Goal: Information Seeking & Learning: Learn about a topic

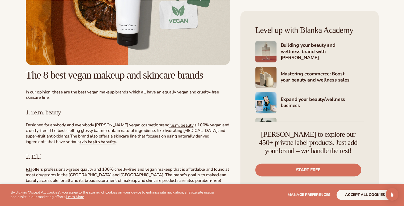
scroll to position [707, 0]
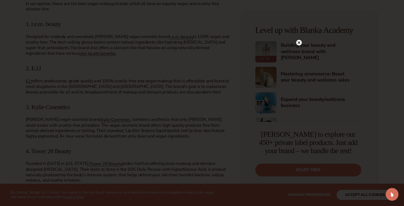
click at [299, 32] on div at bounding box center [202, 103] width 404 height 206
click at [297, 42] on circle at bounding box center [299, 43] width 6 height 6
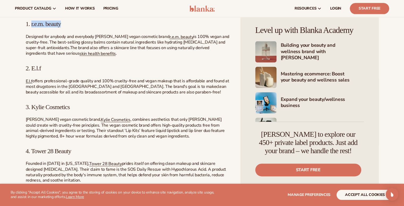
drag, startPoint x: 30, startPoint y: 22, endPoint x: 63, endPoint y: 25, distance: 33.4
click at [61, 25] on span "1. r.e.m. beauty" at bounding box center [43, 23] width 35 height 7
copy span "r.e.m. beauty"
click at [179, 36] on span "r.e.m. beauty" at bounding box center [181, 37] width 24 height 6
copy span "r.e.m. beauty"
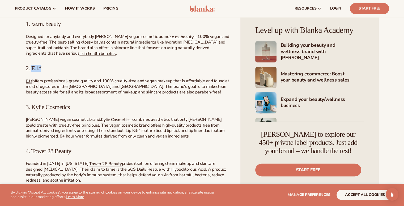
drag, startPoint x: 42, startPoint y: 69, endPoint x: 32, endPoint y: 69, distance: 10.1
click at [32, 69] on h3 "2. E.l.f" at bounding box center [128, 68] width 204 height 7
copy span "E.l.f"
click at [32, 82] on span "offers professional-grade quality and 100% cruelty-free and vegan makeup that i…" at bounding box center [127, 84] width 203 height 12
click at [27, 83] on span "E.l.f" at bounding box center [29, 81] width 7 height 6
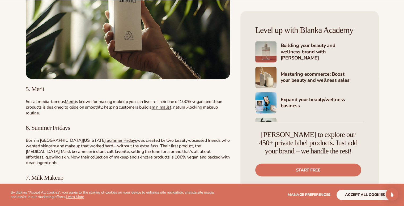
scroll to position [1061, 0]
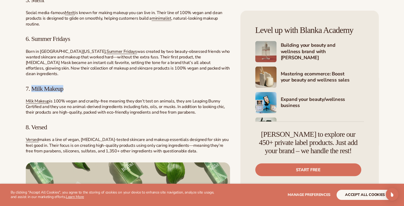
drag, startPoint x: 67, startPoint y: 82, endPoint x: 33, endPoint y: 81, distance: 34.8
click at [33, 85] on h3 "7. Milk Makeup" at bounding box center [128, 88] width 204 height 7
copy span "Milk Makeup"
click at [34, 98] on span "Milk Makeup" at bounding box center [38, 101] width 24 height 6
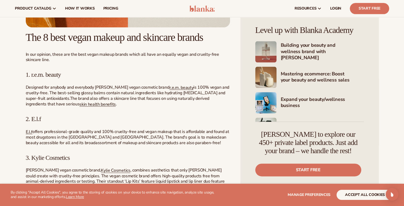
scroll to position [745, 0]
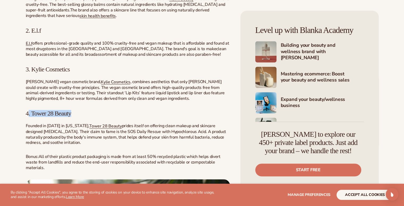
drag, startPoint x: 59, startPoint y: 114, endPoint x: 29, endPoint y: 112, distance: 29.2
click at [29, 112] on h3 "4. Tower 28 Beauty" at bounding box center [128, 113] width 204 height 7
click at [91, 127] on span "Tower 28 Beauty" at bounding box center [105, 126] width 32 height 6
click at [82, 103] on div "It’s safe to say plant-based living is having its moment and businesses have ta…" at bounding box center [128, 98] width 204 height 1258
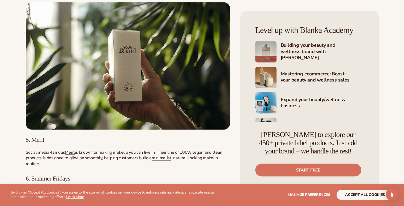
scroll to position [1011, 0]
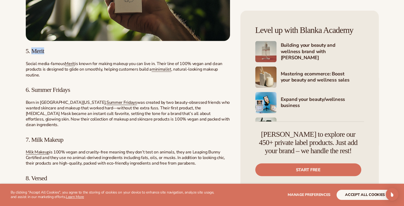
drag, startPoint x: 46, startPoint y: 50, endPoint x: 34, endPoint y: 53, distance: 13.0
click at [34, 53] on h3 "5. Merit" at bounding box center [128, 51] width 204 height 7
copy span "Merit"
click at [71, 66] on span "Merit" at bounding box center [70, 64] width 10 height 6
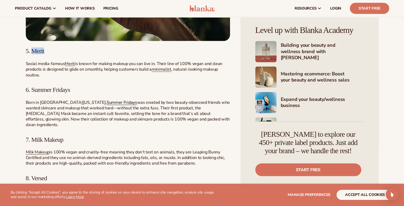
click at [106, 102] on span "Summer Fridays" at bounding box center [121, 103] width 31 height 6
click at [106, 104] on span "Summer Fridays" at bounding box center [121, 103] width 31 height 6
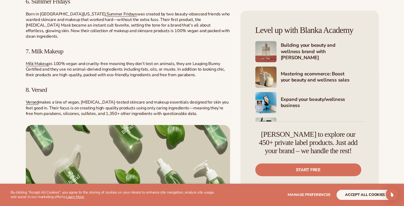
click at [31, 100] on span "Versed" at bounding box center [32, 103] width 13 height 6
